Goal: Task Accomplishment & Management: Use online tool/utility

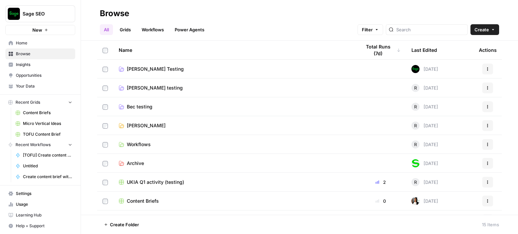
click at [172, 179] on span "UKIA Q1 activity (testing)" at bounding box center [155, 182] width 57 height 7
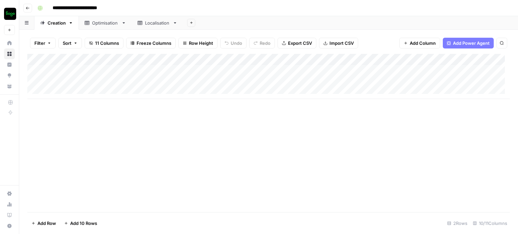
click at [252, 99] on div "Add Column" at bounding box center [268, 133] width 482 height 158
click at [438, 68] on div "Add Column" at bounding box center [268, 76] width 482 height 45
click at [430, 72] on div "Add Column" at bounding box center [268, 76] width 482 height 45
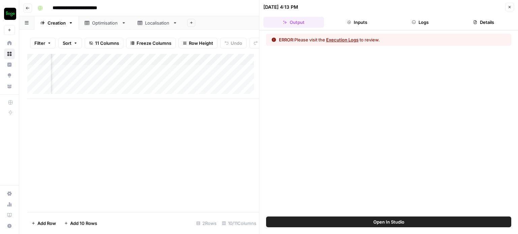
click at [351, 36] on button "Execution Logs" at bounding box center [342, 39] width 32 height 7
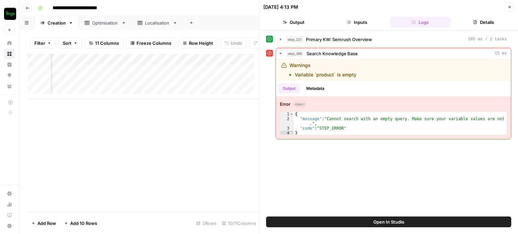
click at [511, 5] on button "Close" at bounding box center [509, 7] width 9 height 9
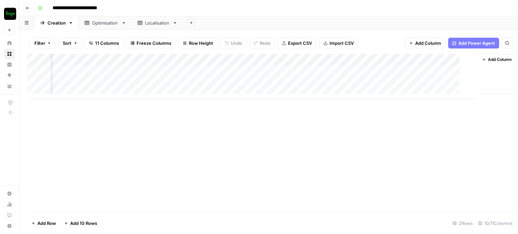
scroll to position [0, 501]
click at [460, 58] on div "Add Column" at bounding box center [268, 76] width 482 height 45
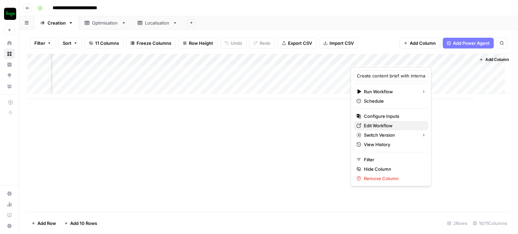
click at [373, 126] on span "Edit Workflow" at bounding box center [393, 125] width 59 height 7
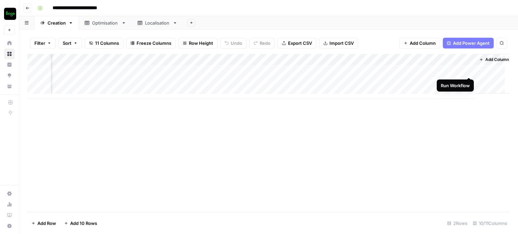
click at [468, 69] on div "Add Column" at bounding box center [268, 76] width 482 height 45
click at [469, 82] on div "Add Column" at bounding box center [268, 76] width 482 height 45
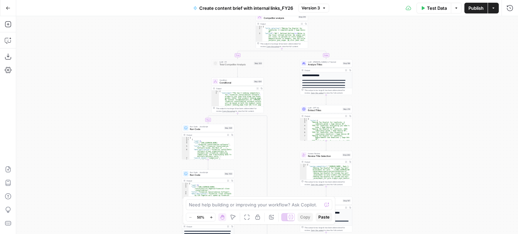
click at [474, 5] on span "Publish" at bounding box center [475, 8] width 15 height 7
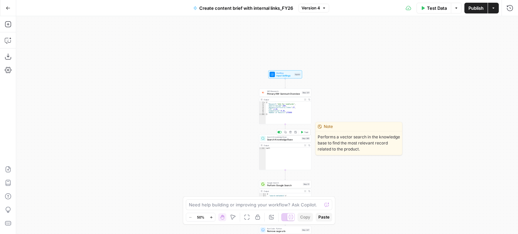
click at [278, 139] on span "Search Knowledge Base" at bounding box center [283, 139] width 33 height 3
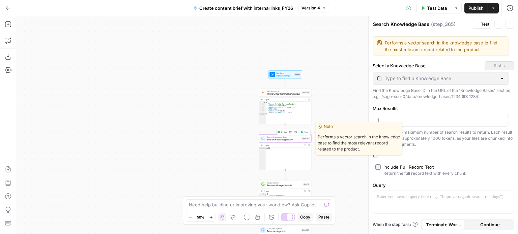
click at [278, 139] on span "Search Knowledge Base" at bounding box center [283, 139] width 33 height 3
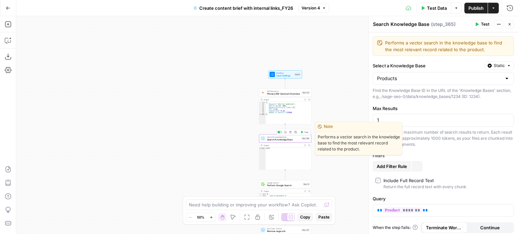
type input "Products"
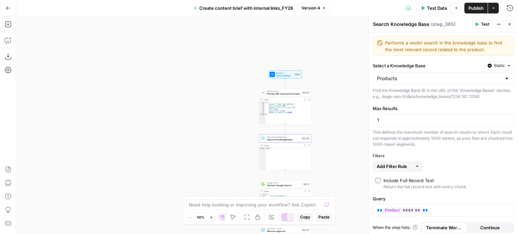
scroll to position [2, 0]
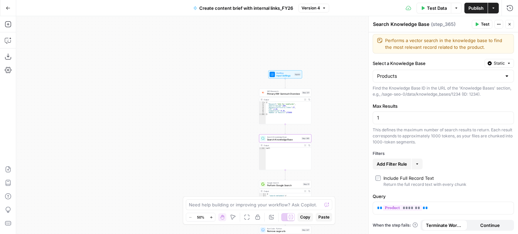
click at [497, 222] on button "Continue" at bounding box center [490, 225] width 46 height 11
click at [508, 25] on icon "button" at bounding box center [509, 24] width 4 height 4
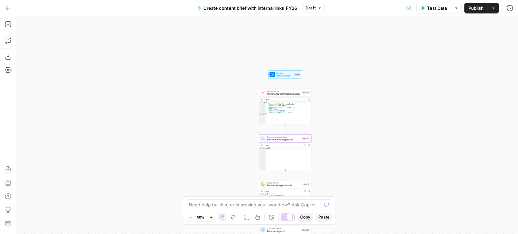
click at [469, 7] on span "Publish" at bounding box center [475, 8] width 15 height 7
